Goal: Task Accomplishment & Management: Use online tool/utility

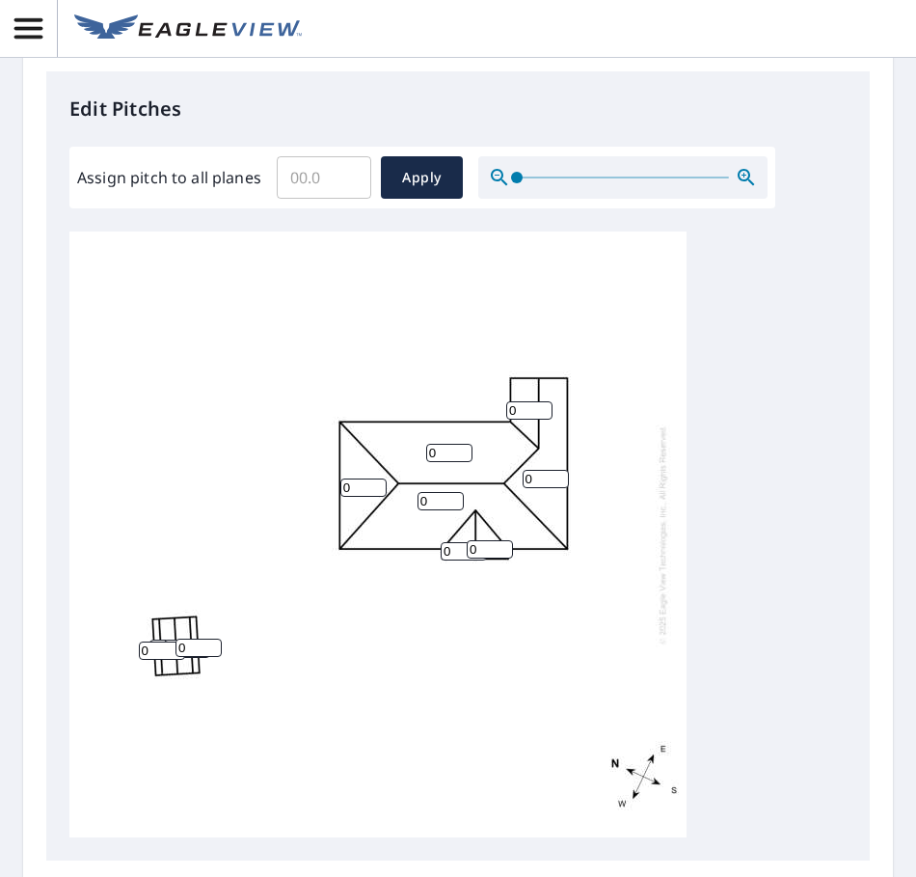
scroll to position [772, 0]
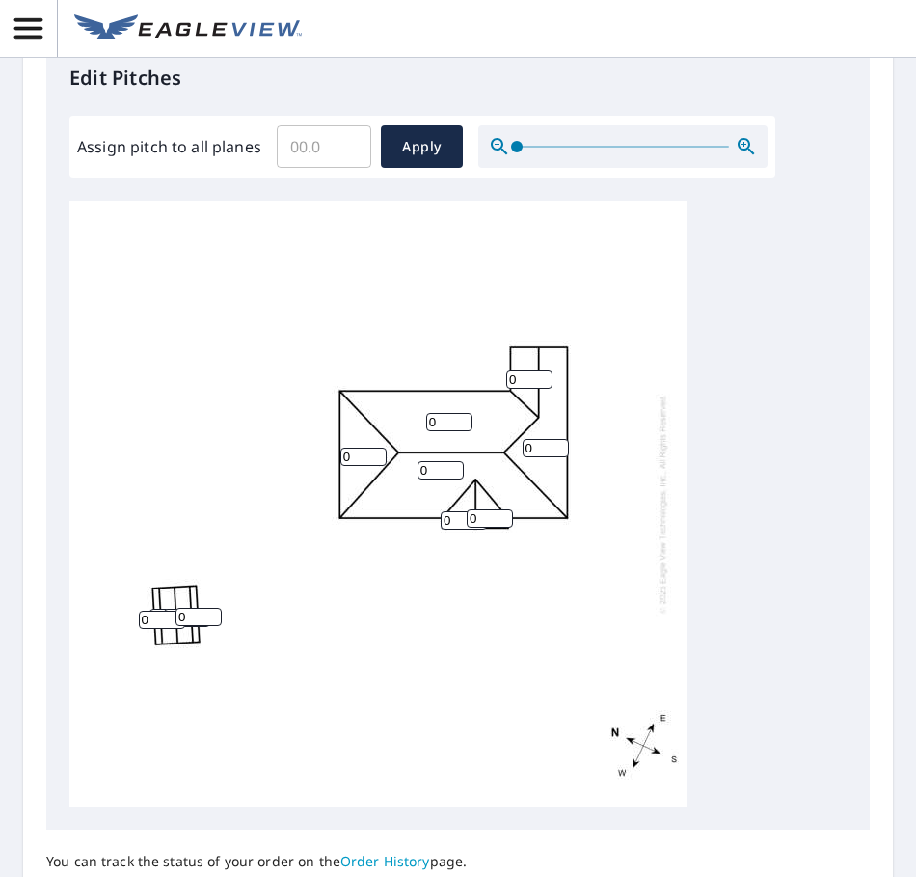
click at [324, 141] on input "Assign pitch to all planes" at bounding box center [324, 147] width 95 height 54
type input "5"
click at [425, 147] on span "Apply" at bounding box center [421, 147] width 51 height 24
type input "5"
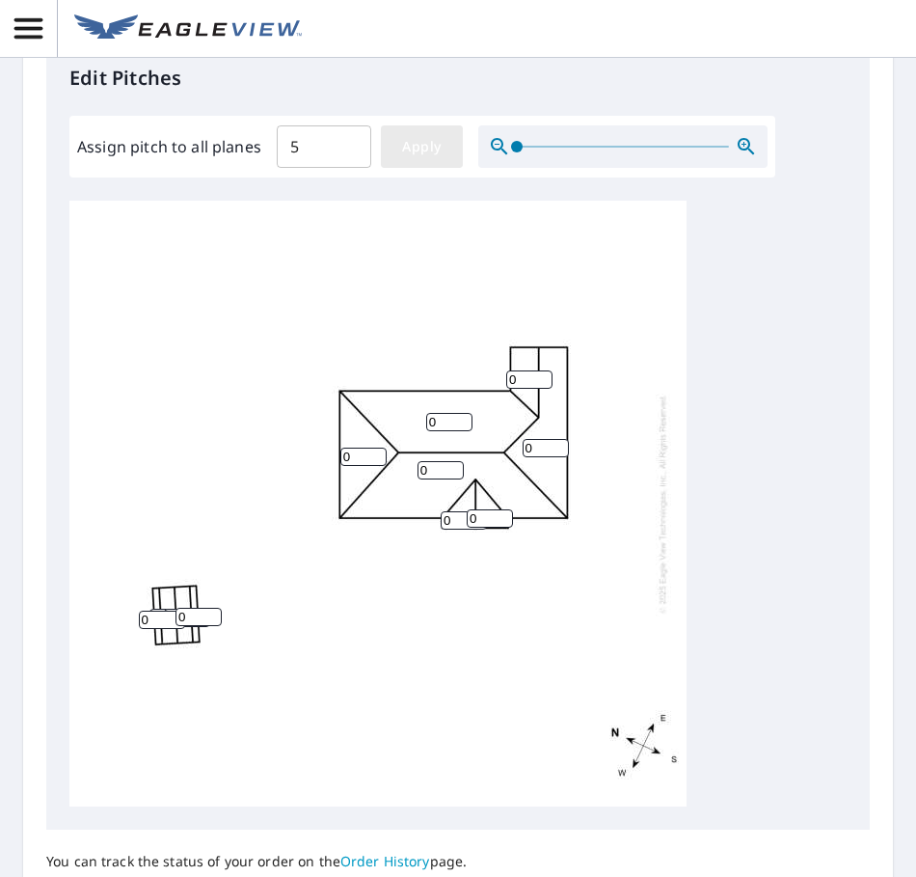
type input "5"
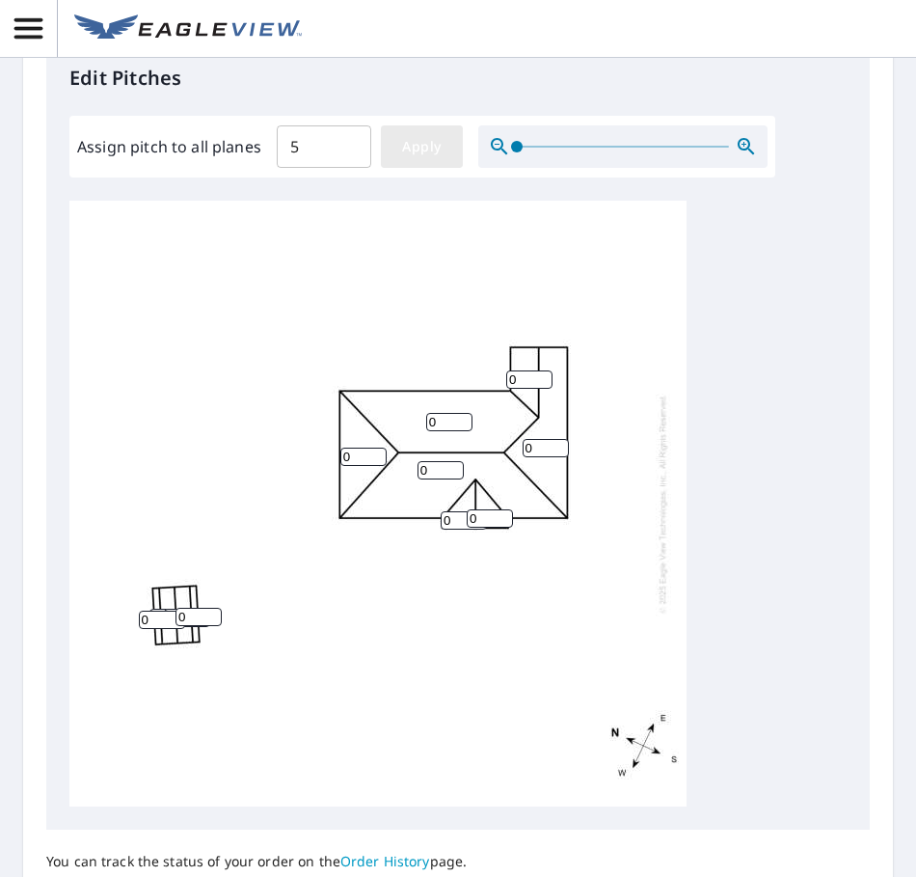
type input "5"
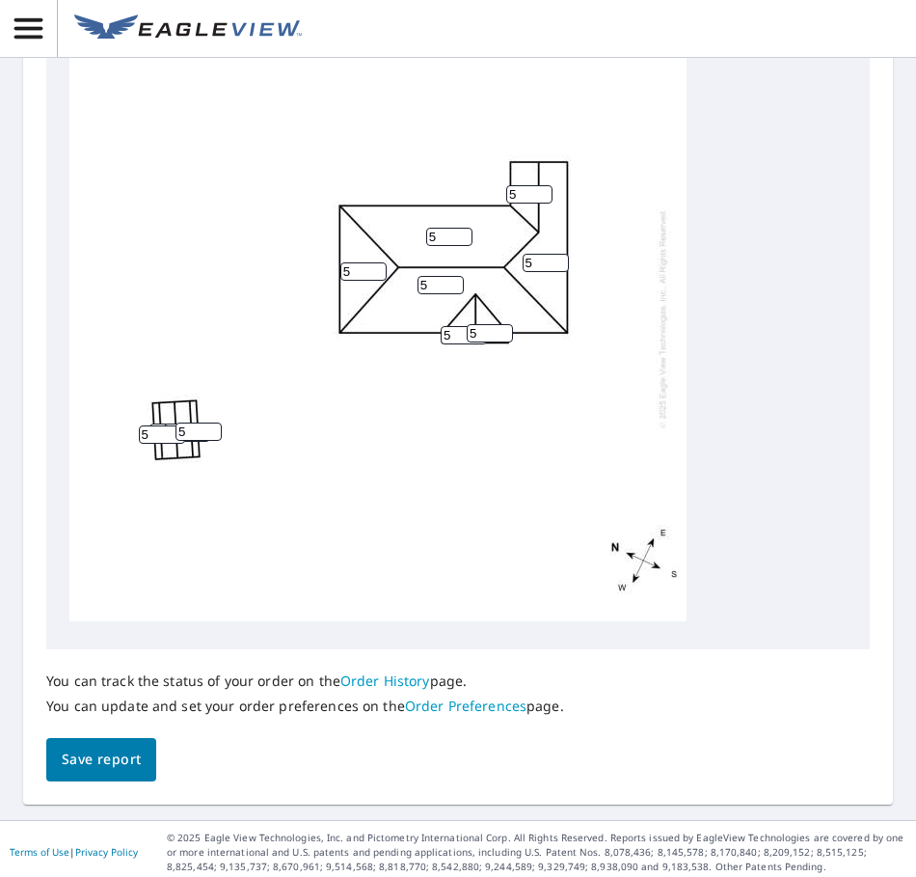
scroll to position [959, 0]
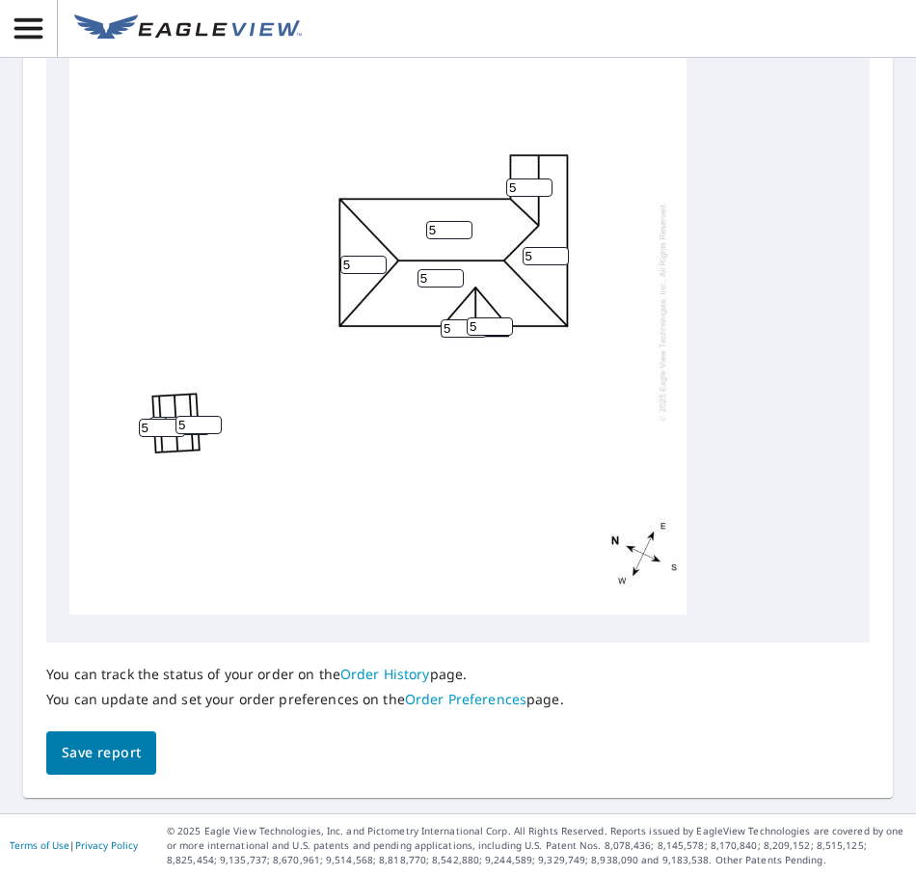
click at [108, 751] on span "Save report" at bounding box center [101, 753] width 79 height 24
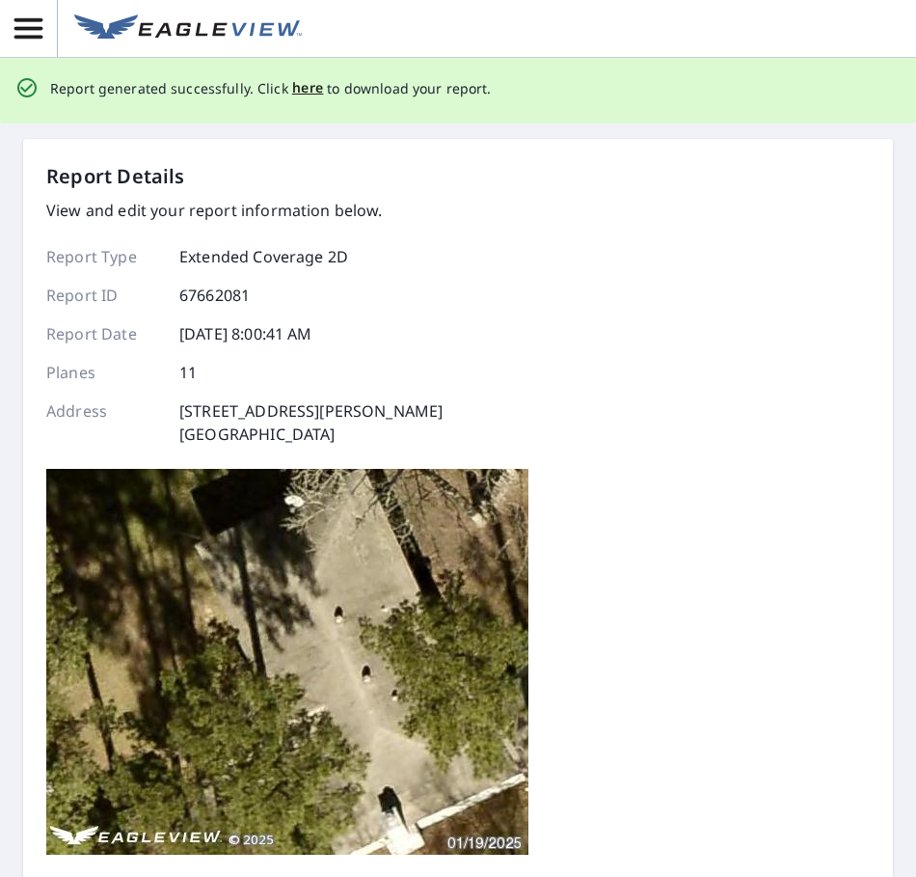
scroll to position [0, 0]
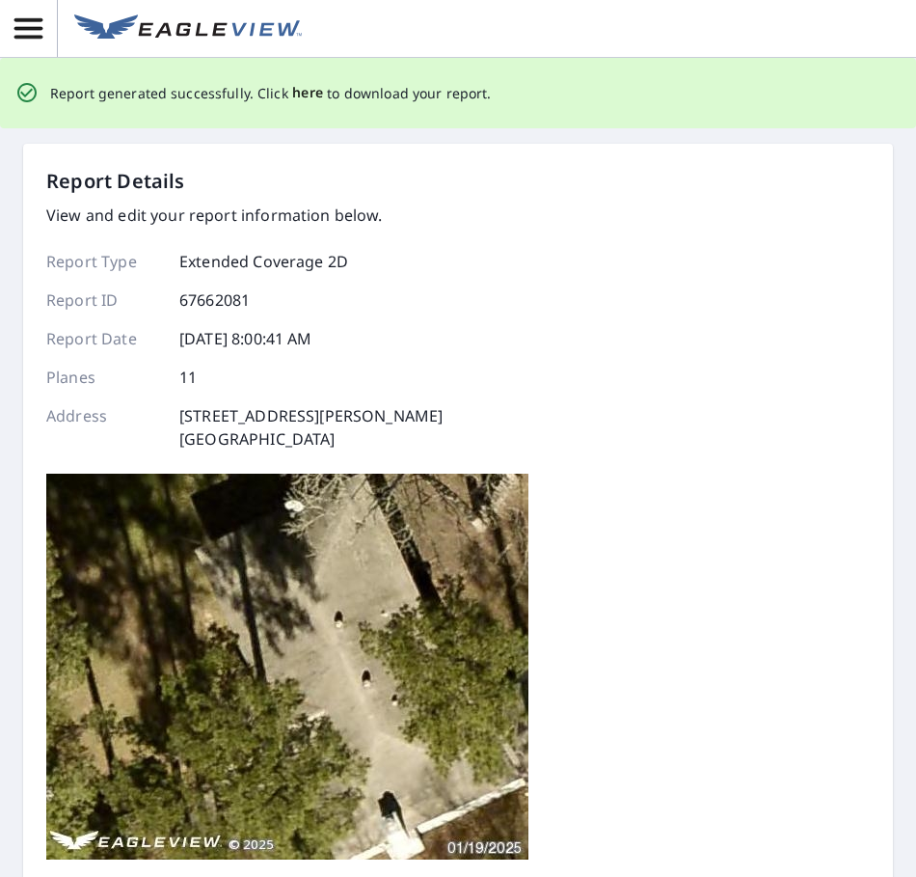
click at [301, 94] on span "here" at bounding box center [308, 93] width 32 height 24
